Goal: Task Accomplishment & Management: Complete application form

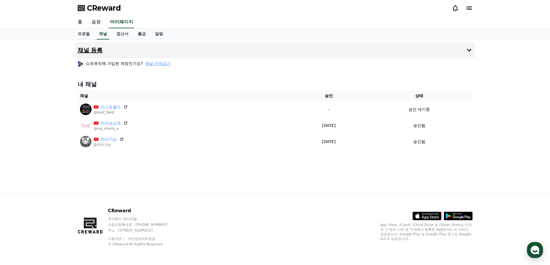
click at [362, 47] on icon at bounding box center [468, 50] width 7 height 7
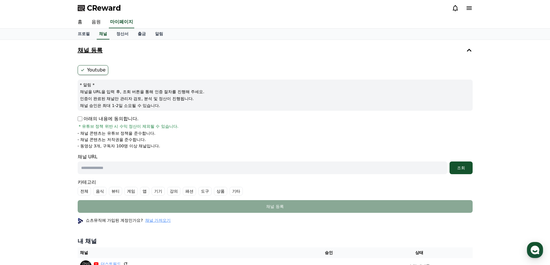
click at [117, 169] on input "text" at bounding box center [262, 168] width 369 height 13
paste input "**********"
type input "**********"
click at [362, 166] on div "조회" at bounding box center [461, 168] width 18 height 6
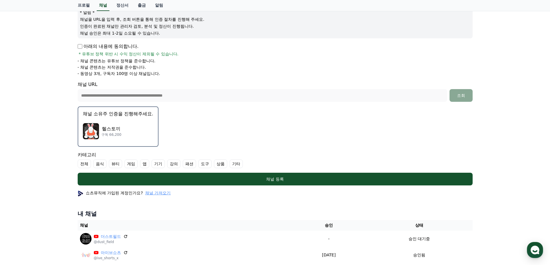
scroll to position [115, 0]
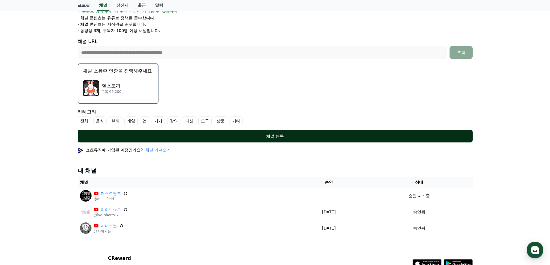
click at [284, 136] on div "채널 등록" at bounding box center [275, 136] width 372 height 6
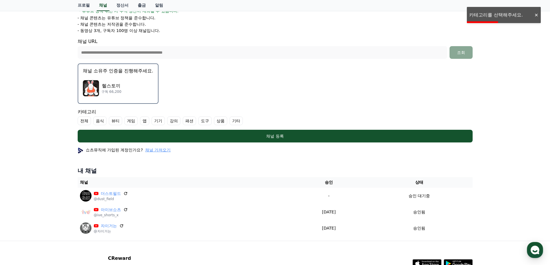
click at [234, 120] on label "기타" at bounding box center [235, 121] width 13 height 9
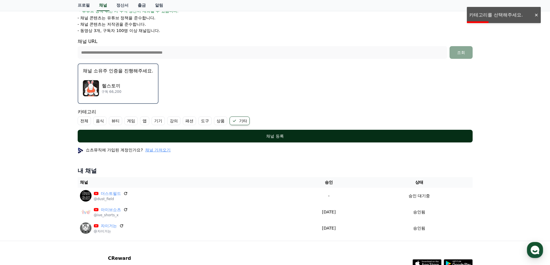
click at [228, 134] on div "채널 등록" at bounding box center [275, 136] width 372 height 6
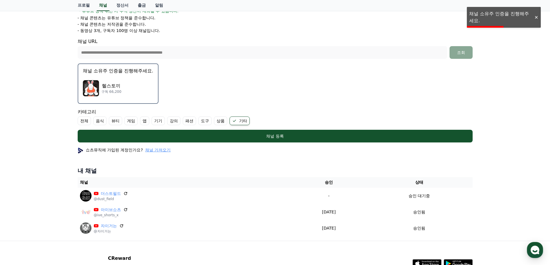
click at [138, 94] on div "헬스토끼 구독 66,200" at bounding box center [118, 88] width 70 height 23
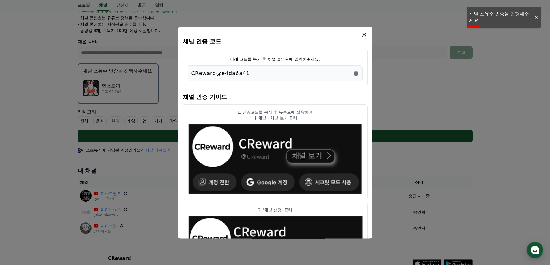
drag, startPoint x: 263, startPoint y: 74, endPoint x: 255, endPoint y: 74, distance: 8.4
click at [255, 74] on div "CReward@e4da6a41" at bounding box center [274, 73] width 167 height 8
drag, startPoint x: 198, startPoint y: 74, endPoint x: 178, endPoint y: 74, distance: 20.2
click at [178, 74] on div "채널 인증 코드 아래 코드를 복사 후 채널 설명란에 입력해주세요. CReward@e4da6a41 채널 인증 가이드 1. 인증코드를 복사 후 유…" at bounding box center [275, 133] width 194 height 212
copy p "CReward@e4da6a41"
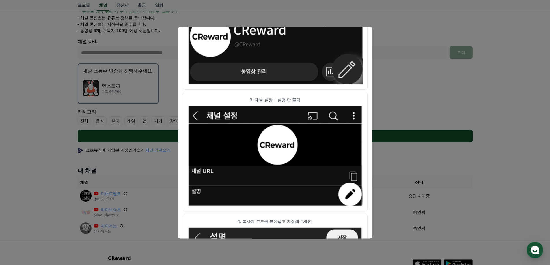
scroll to position [286, 0]
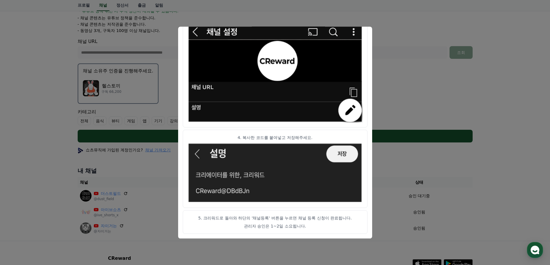
click at [362, 80] on button "close modal" at bounding box center [275, 132] width 550 height 265
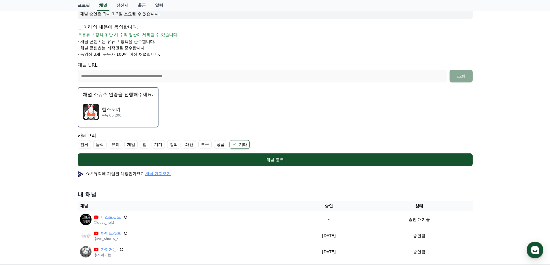
scroll to position [0, 0]
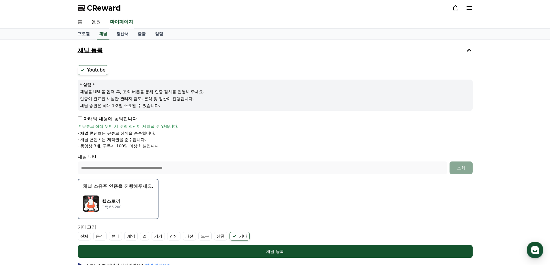
click at [362, 135] on li "- 채널 콘텐츠는 유튜브 정책을 준수합니다." at bounding box center [275, 133] width 395 height 6
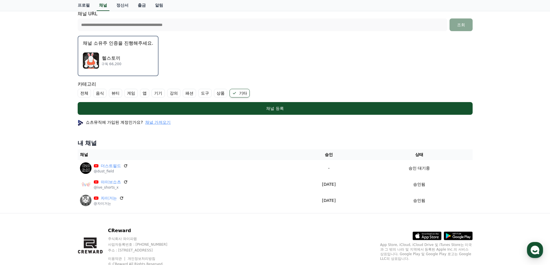
scroll to position [144, 0]
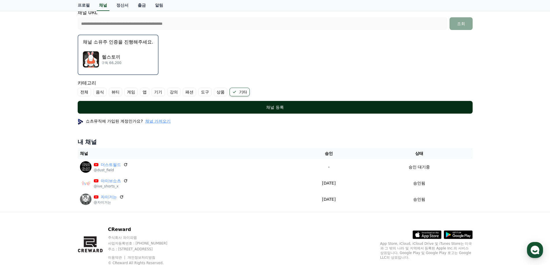
click at [292, 108] on div "채널 등록" at bounding box center [275, 107] width 372 height 6
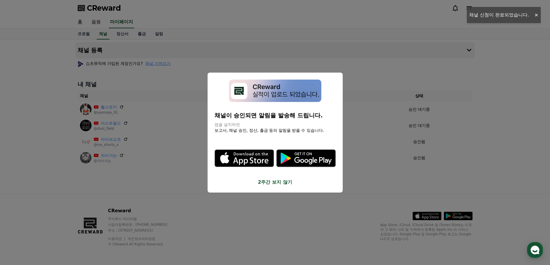
click at [500, 138] on button "close modal" at bounding box center [275, 132] width 550 height 265
